Goal: Transaction & Acquisition: Subscribe to service/newsletter

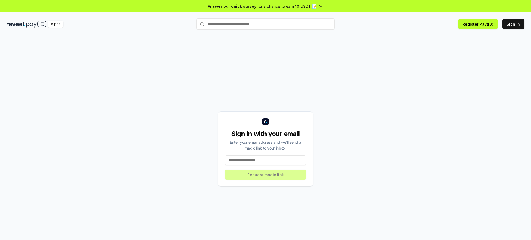
click at [265, 134] on div "Sign in with your email" at bounding box center [265, 134] width 81 height 9
click at [479, 24] on button "Register Pay(ID)" at bounding box center [478, 24] width 40 height 10
click at [513, 24] on button "Sign In" at bounding box center [513, 24] width 22 height 10
click at [479, 24] on button "Register Pay(ID)" at bounding box center [478, 24] width 40 height 10
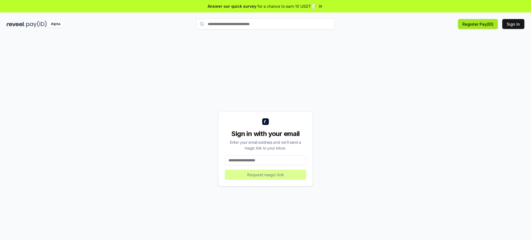
click at [479, 24] on button "Register Pay(ID)" at bounding box center [478, 24] width 40 height 10
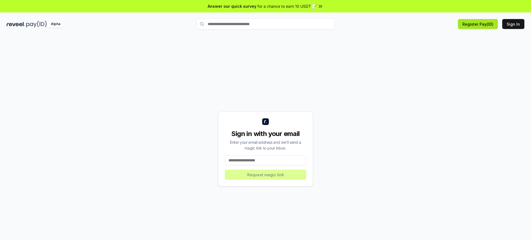
click at [479, 24] on button "Register Pay(ID)" at bounding box center [478, 24] width 40 height 10
click at [265, 134] on div "Sign in with your email" at bounding box center [265, 134] width 81 height 9
click at [479, 24] on button "Register Pay(ID)" at bounding box center [478, 24] width 40 height 10
click at [513, 24] on button "Sign In" at bounding box center [513, 24] width 22 height 10
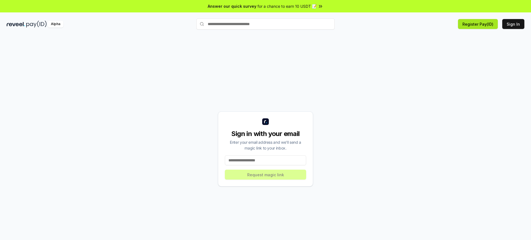
click at [479, 24] on button "Register Pay(ID)" at bounding box center [478, 24] width 40 height 10
click at [513, 24] on button "Sign In" at bounding box center [513, 24] width 22 height 10
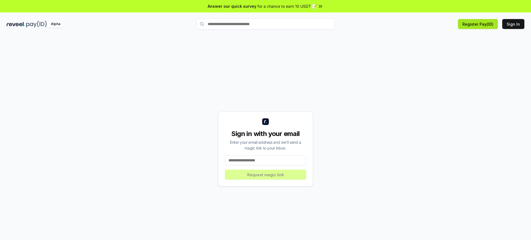
click at [479, 24] on button "Register Pay(ID)" at bounding box center [478, 24] width 40 height 10
click at [513, 24] on button "Sign In" at bounding box center [513, 24] width 22 height 10
click at [479, 24] on button "Register Pay(ID)" at bounding box center [478, 24] width 40 height 10
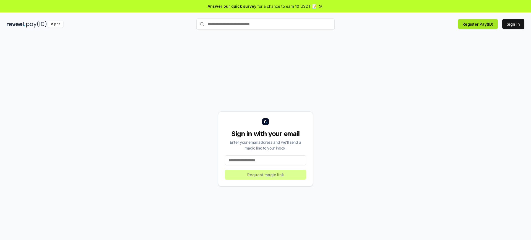
click at [479, 24] on button "Register Pay(ID)" at bounding box center [478, 24] width 40 height 10
click at [265, 134] on div "Sign in with your email" at bounding box center [265, 134] width 81 height 9
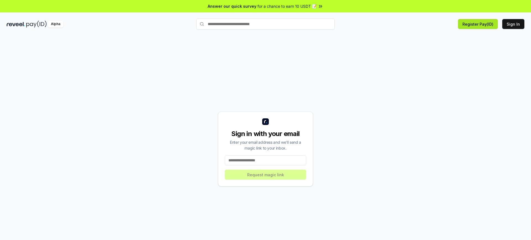
click at [479, 24] on button "Register Pay(ID)" at bounding box center [478, 24] width 40 height 10
click at [265, 134] on div "Sign in with your email" at bounding box center [265, 134] width 81 height 9
click at [479, 24] on button "Register Pay(ID)" at bounding box center [478, 24] width 40 height 10
click at [265, 134] on div "Sign in with your email" at bounding box center [265, 134] width 81 height 9
click at [479, 24] on button "Register Pay(ID)" at bounding box center [478, 24] width 40 height 10
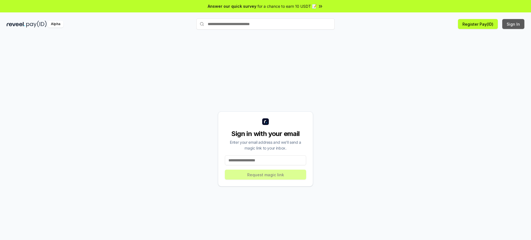
click at [513, 24] on button "Sign In" at bounding box center [513, 24] width 22 height 10
click at [479, 24] on button "Register Pay(ID)" at bounding box center [478, 24] width 40 height 10
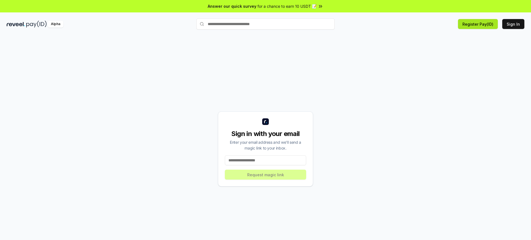
click at [479, 24] on button "Register Pay(ID)" at bounding box center [478, 24] width 40 height 10
